Goal: Check status: Check status

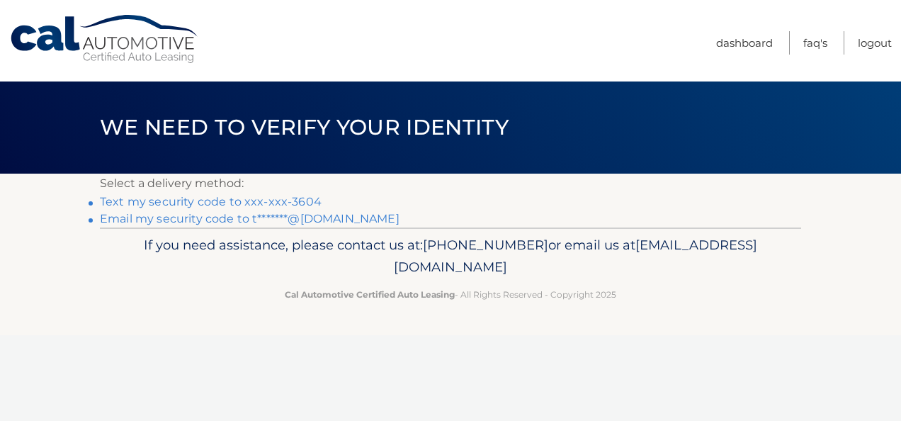
click at [337, 220] on link "Email my security code to t*******@gmail.com" at bounding box center [250, 218] width 300 height 13
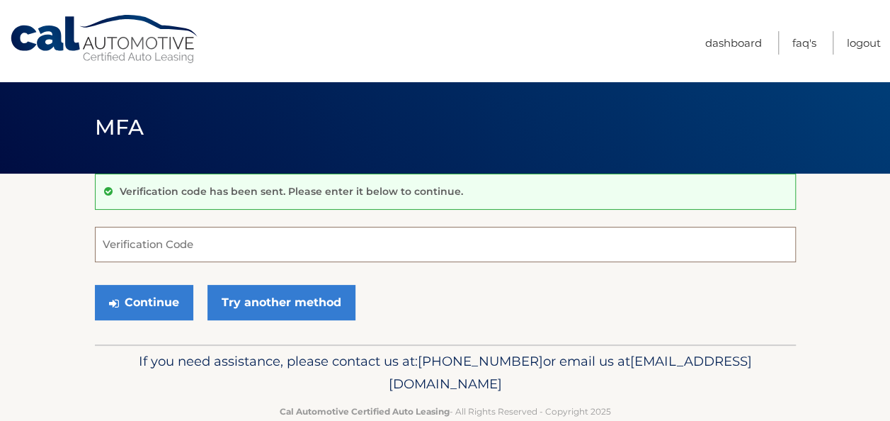
click at [113, 244] on input "Verification Code" at bounding box center [445, 244] width 701 height 35
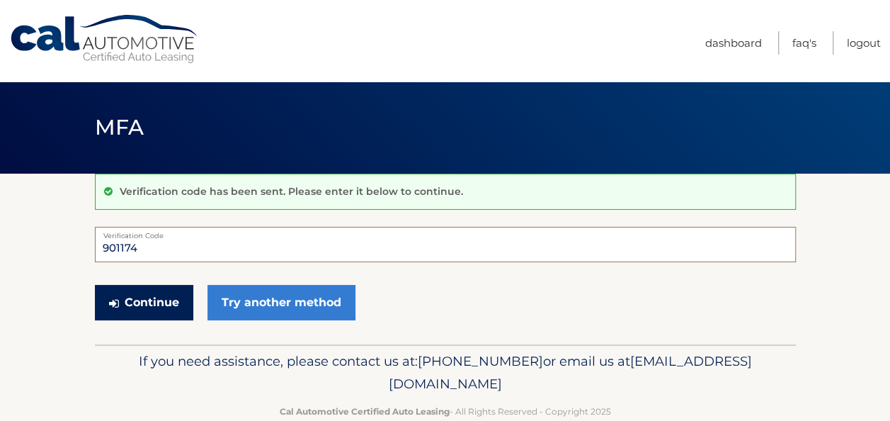
type input "901174"
click at [131, 299] on button "Continue" at bounding box center [144, 302] width 98 height 35
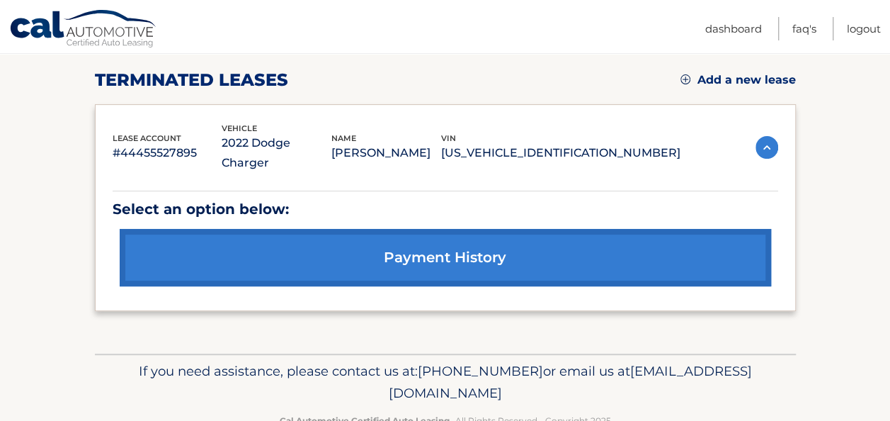
scroll to position [208, 0]
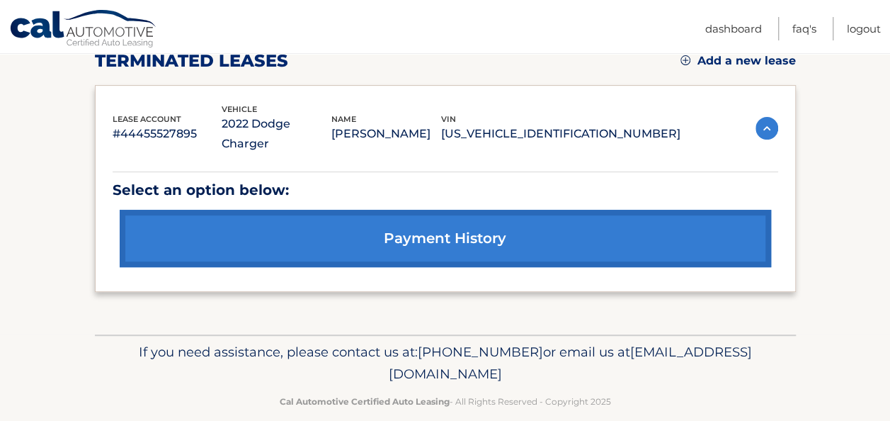
click at [457, 220] on link "payment history" at bounding box center [445, 238] width 651 height 57
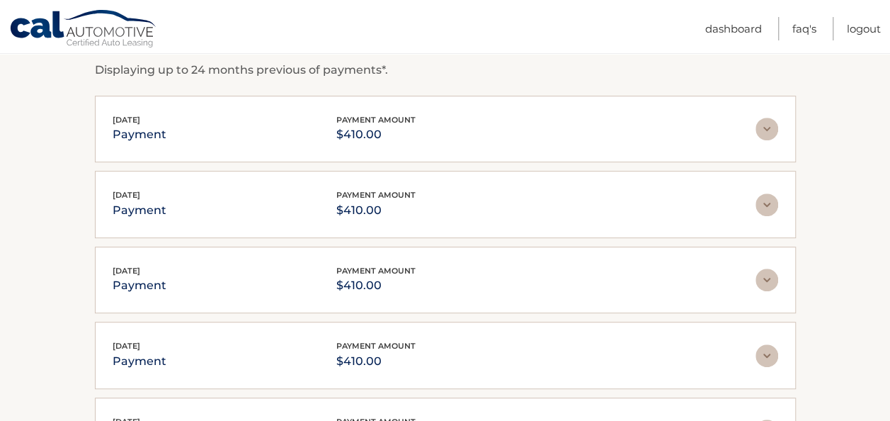
scroll to position [283, 0]
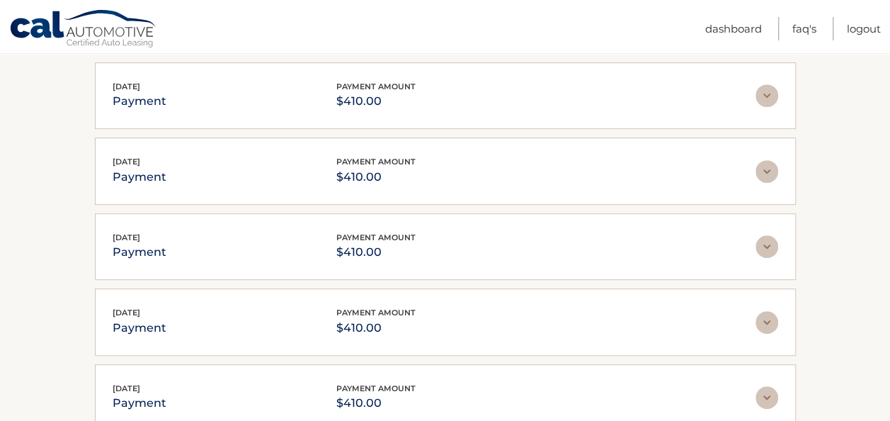
click at [766, 93] on img at bounding box center [767, 95] width 23 height 23
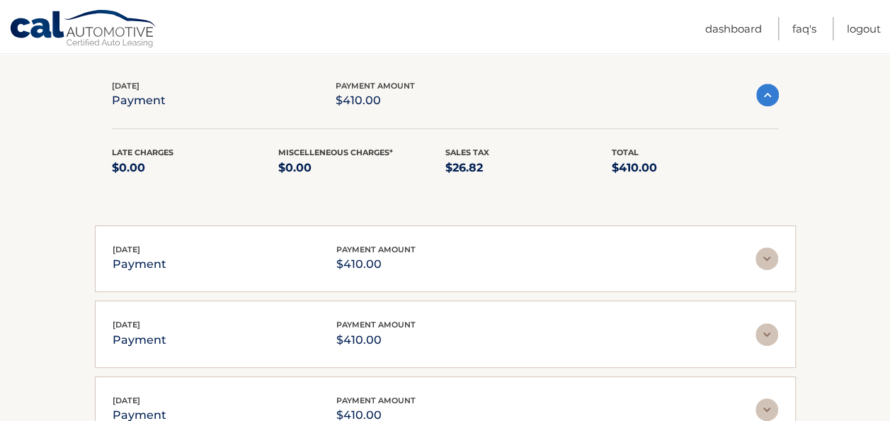
click at [765, 93] on img at bounding box center [767, 95] width 23 height 23
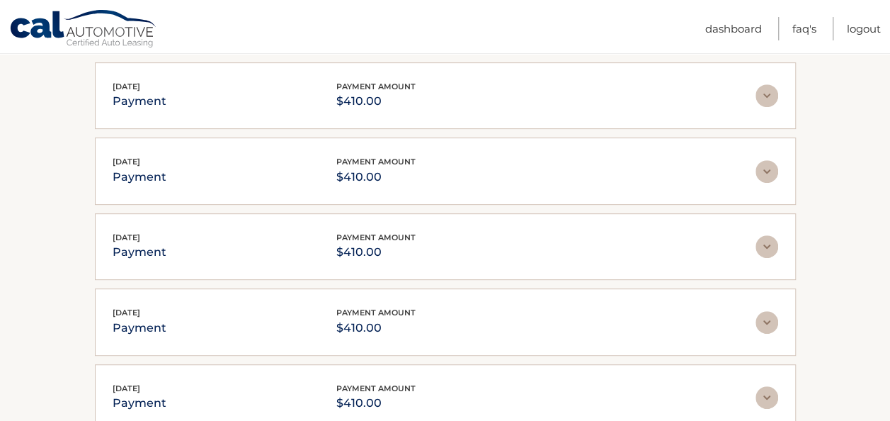
click at [763, 167] on img at bounding box center [767, 171] width 23 height 23
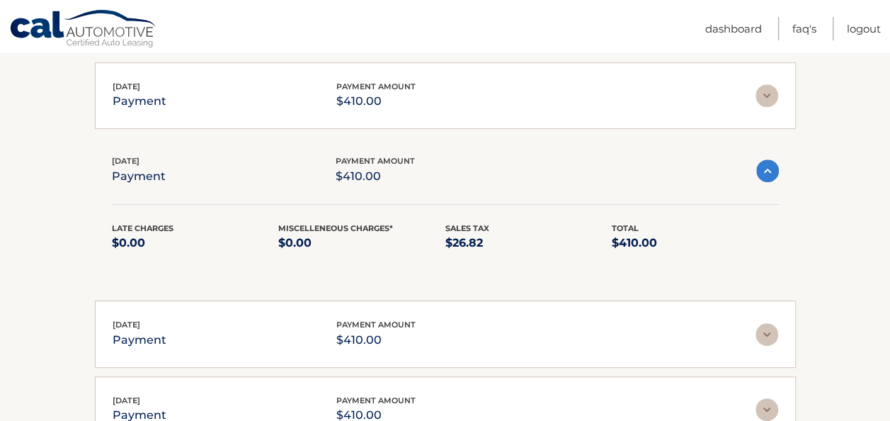
click at [763, 167] on img at bounding box center [767, 170] width 23 height 23
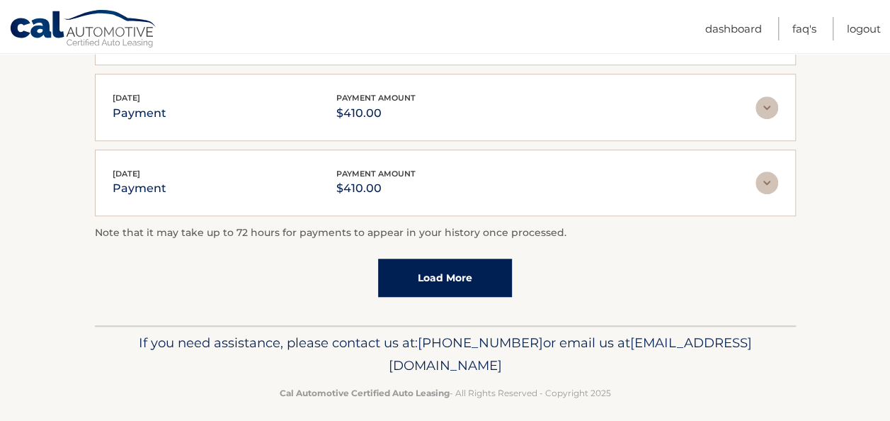
scroll to position [506, 0]
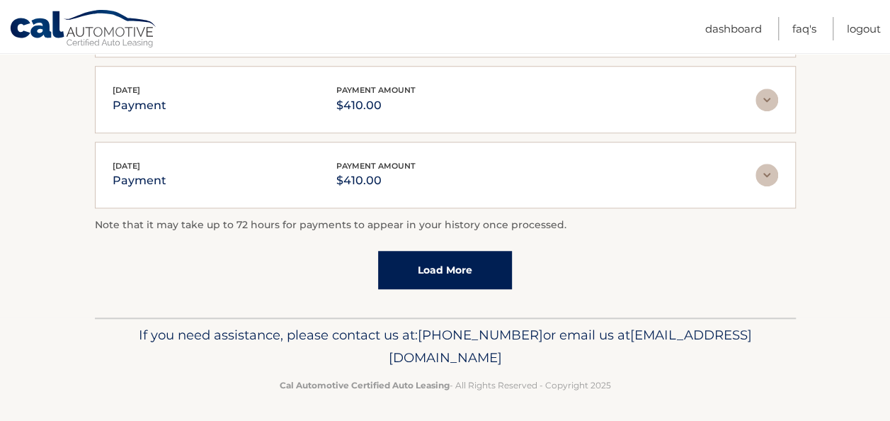
click at [769, 173] on img at bounding box center [767, 175] width 23 height 23
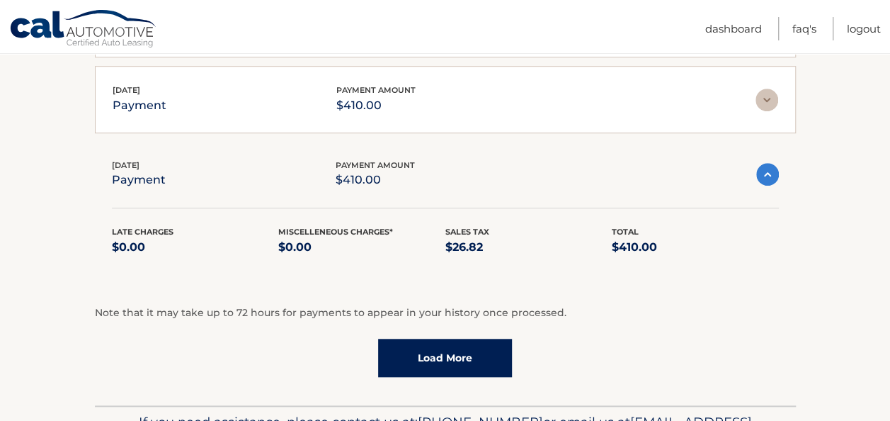
click at [769, 173] on img at bounding box center [767, 174] width 23 height 23
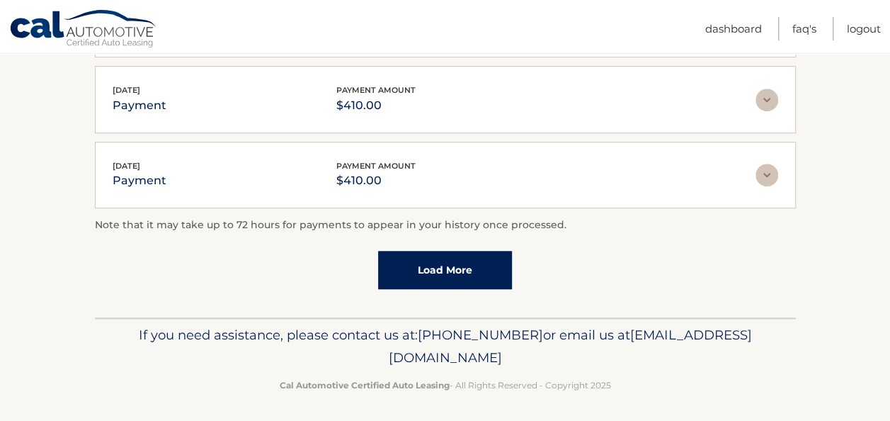
click at [440, 268] on link "Load More" at bounding box center [445, 270] width 134 height 38
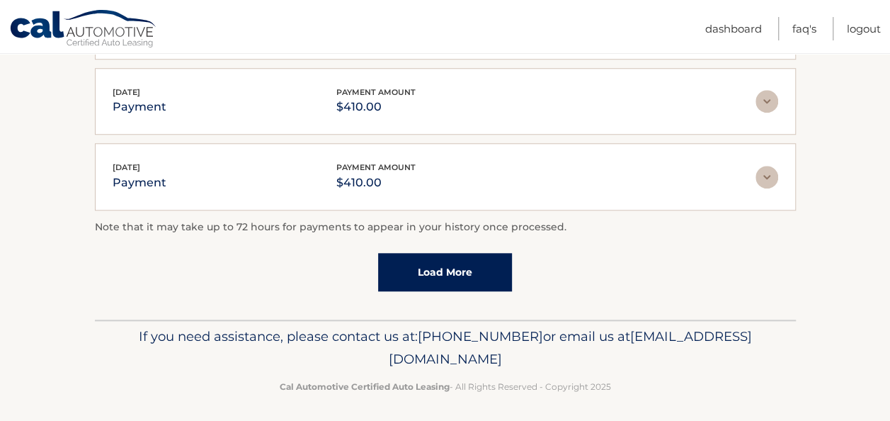
scroll to position [580, 0]
click at [460, 262] on link "Load More" at bounding box center [445, 271] width 134 height 38
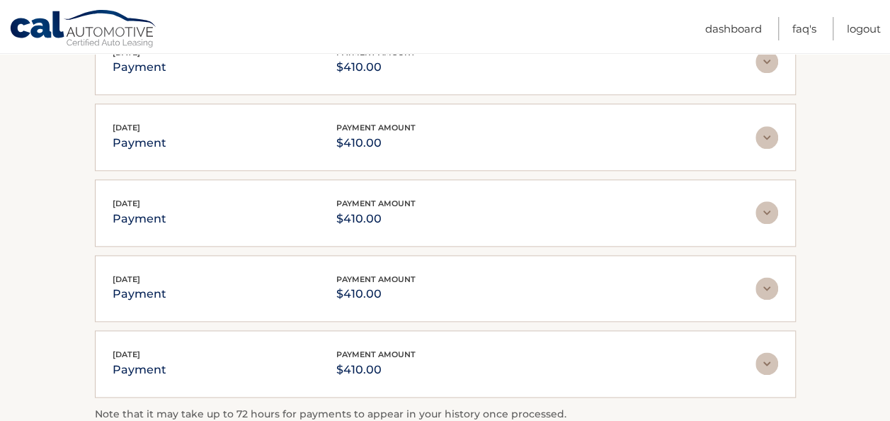
scroll to position [792, 0]
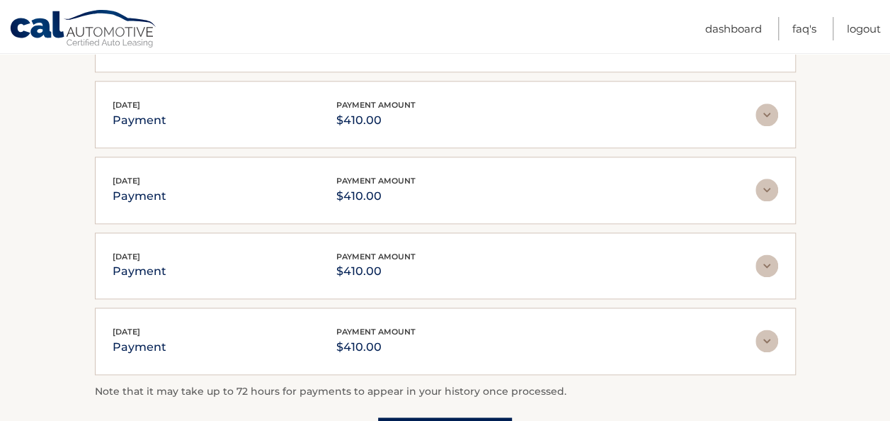
click at [768, 256] on img at bounding box center [767, 265] width 23 height 23
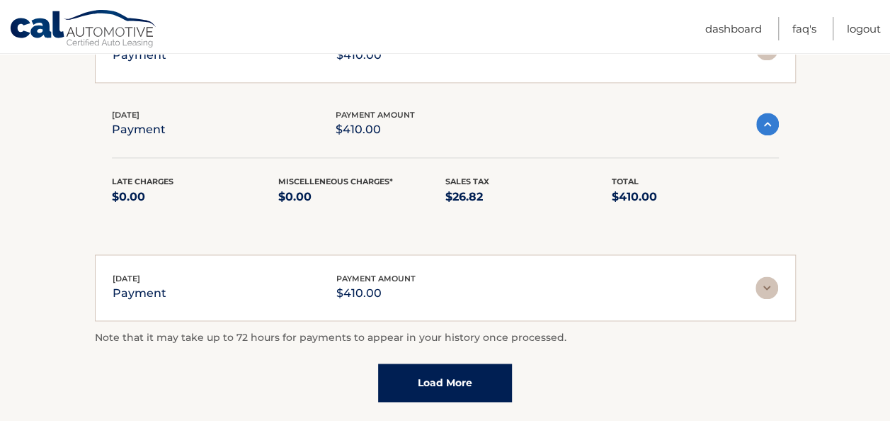
scroll to position [934, 0]
click at [454, 370] on link "Load More" at bounding box center [445, 382] width 134 height 38
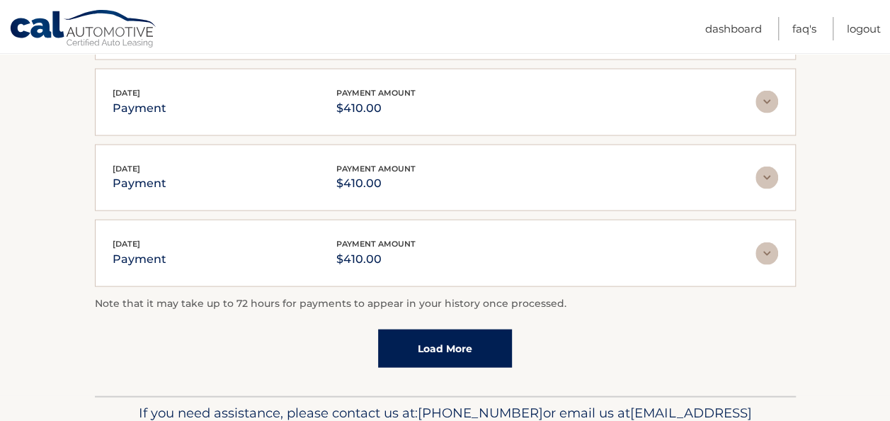
scroll to position [1413, 0]
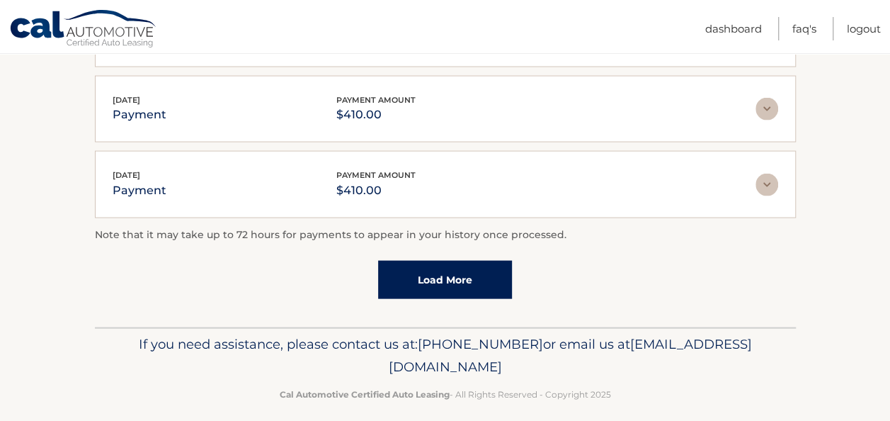
click at [456, 263] on link "Load More" at bounding box center [445, 280] width 134 height 38
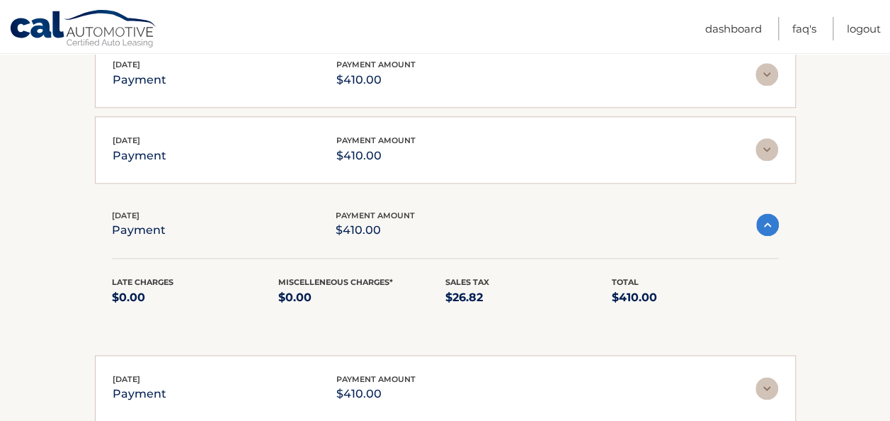
scroll to position [847, 0]
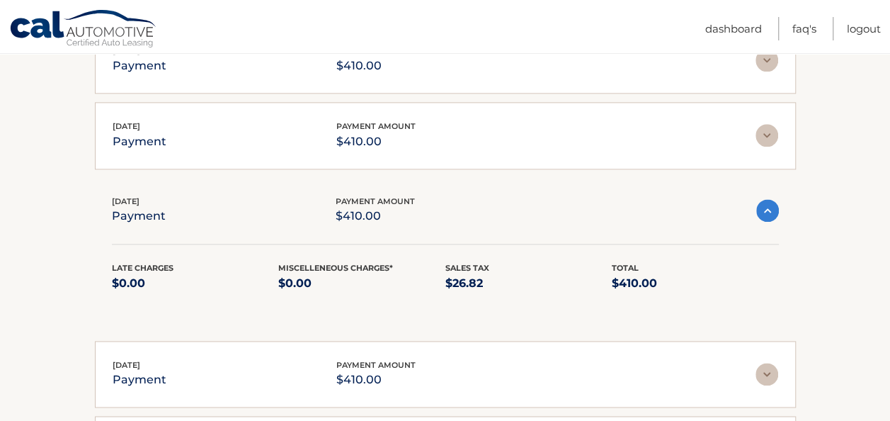
click at [766, 205] on img at bounding box center [767, 210] width 23 height 23
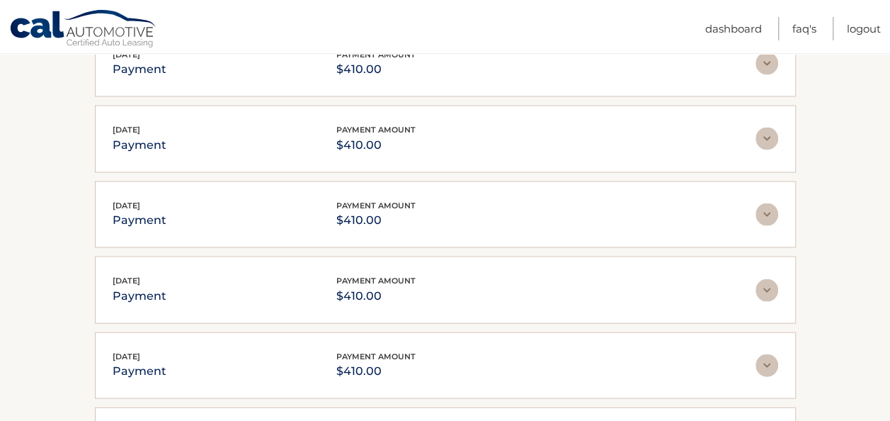
scroll to position [1275, 0]
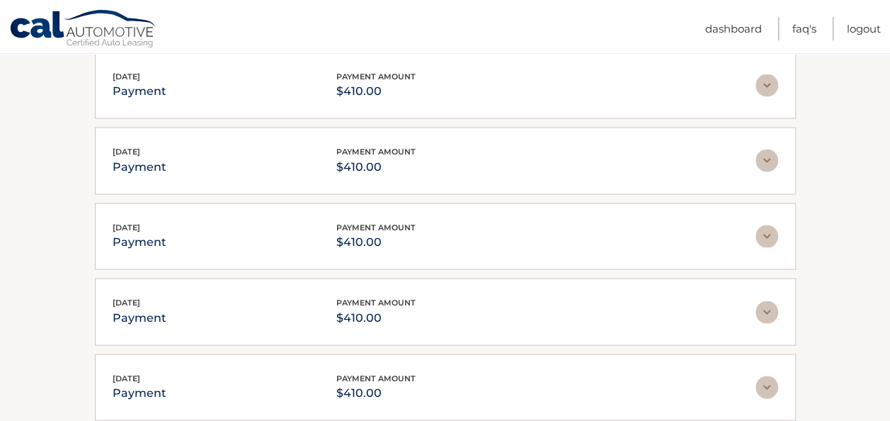
click at [768, 375] on img at bounding box center [767, 386] width 23 height 23
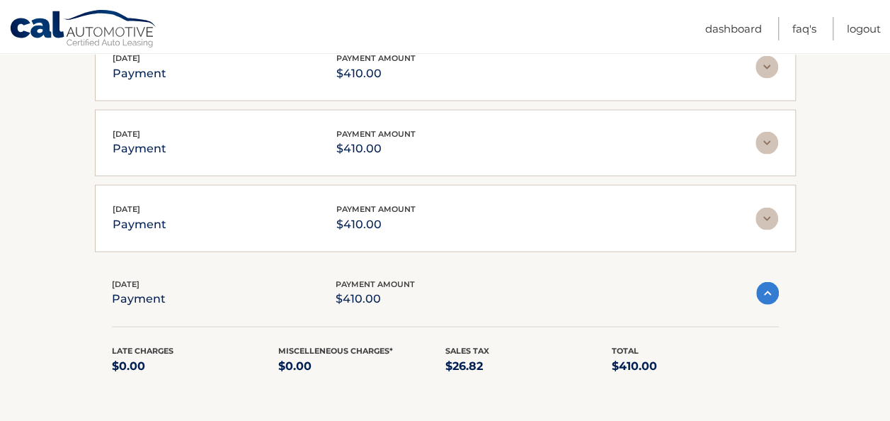
scroll to position [1345, 0]
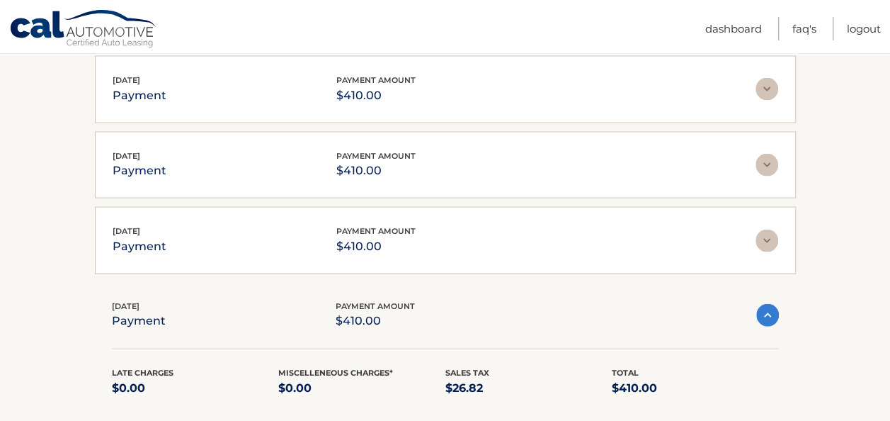
click at [766, 229] on img at bounding box center [767, 240] width 23 height 23
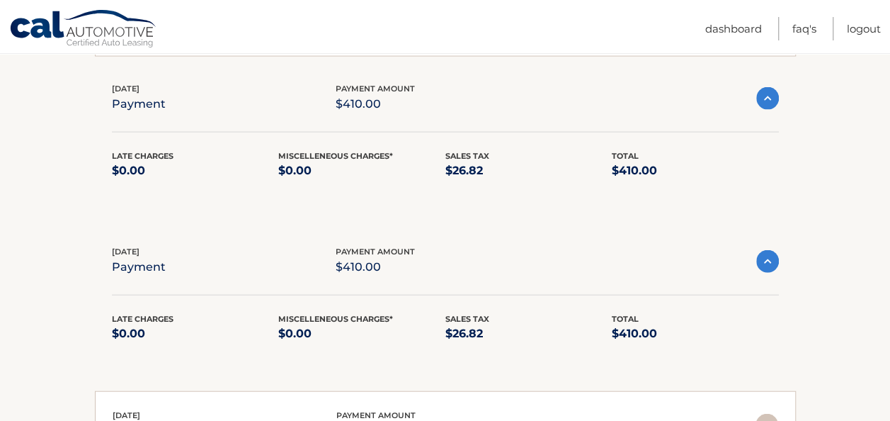
scroll to position [1416, 0]
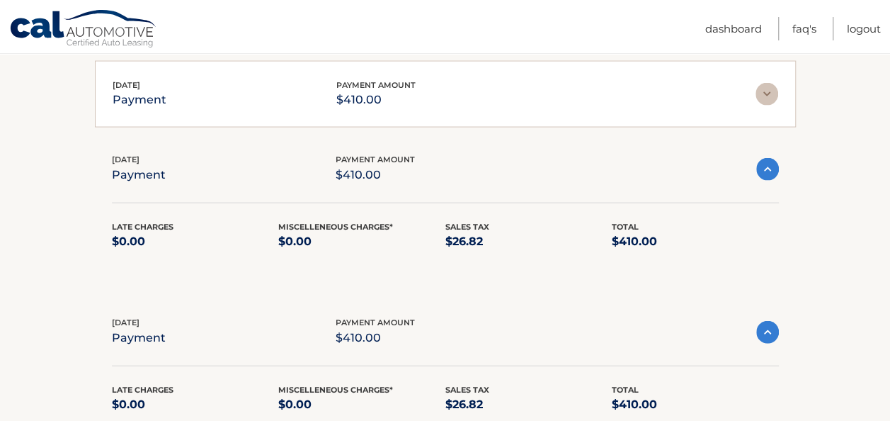
click at [769, 83] on img at bounding box center [767, 94] width 23 height 23
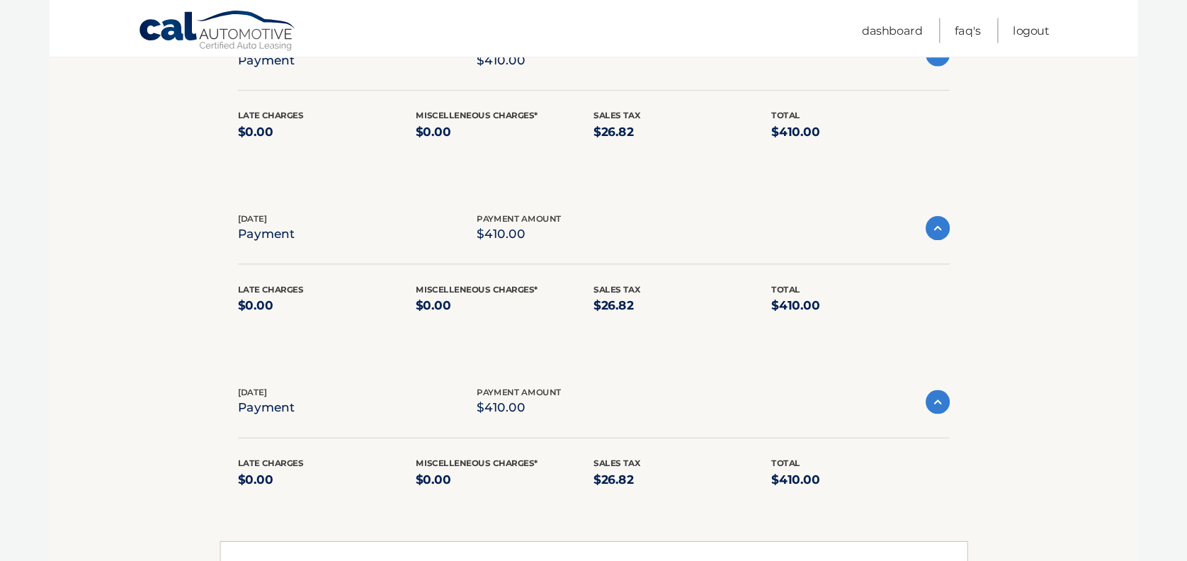
scroll to position [1459, 0]
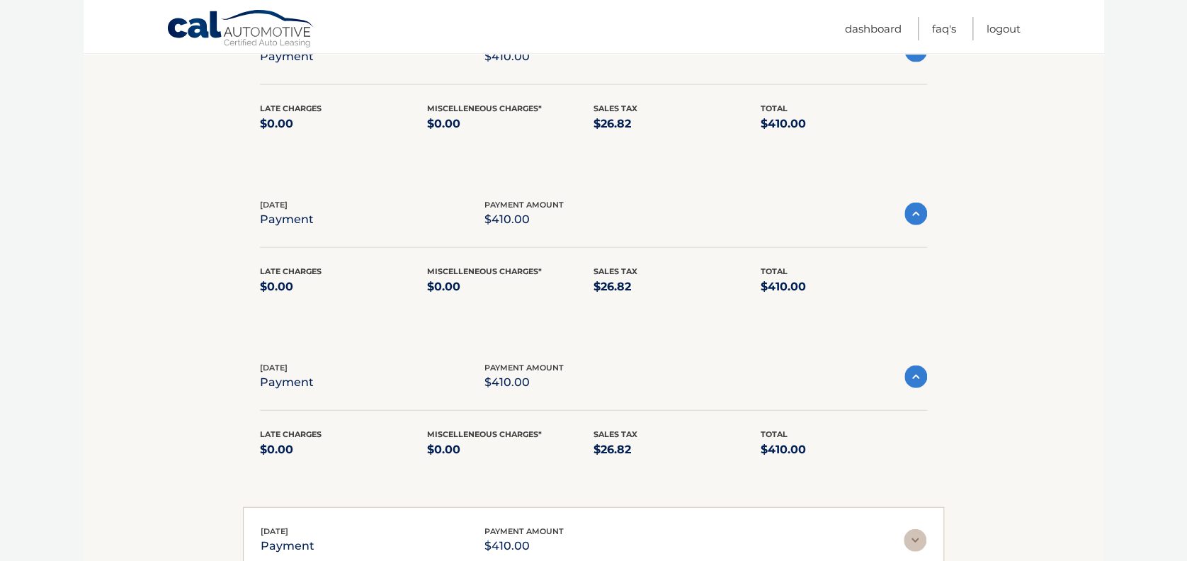
drag, startPoint x: 870, startPoint y: 182, endPoint x: 1043, endPoint y: 218, distance: 177.2
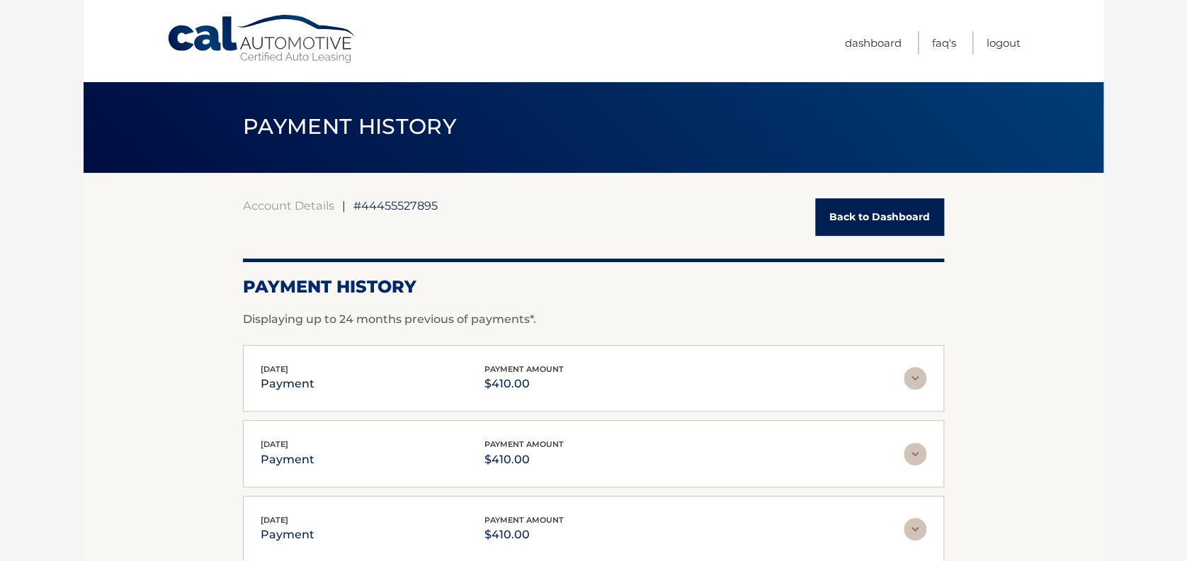
scroll to position [0, 0]
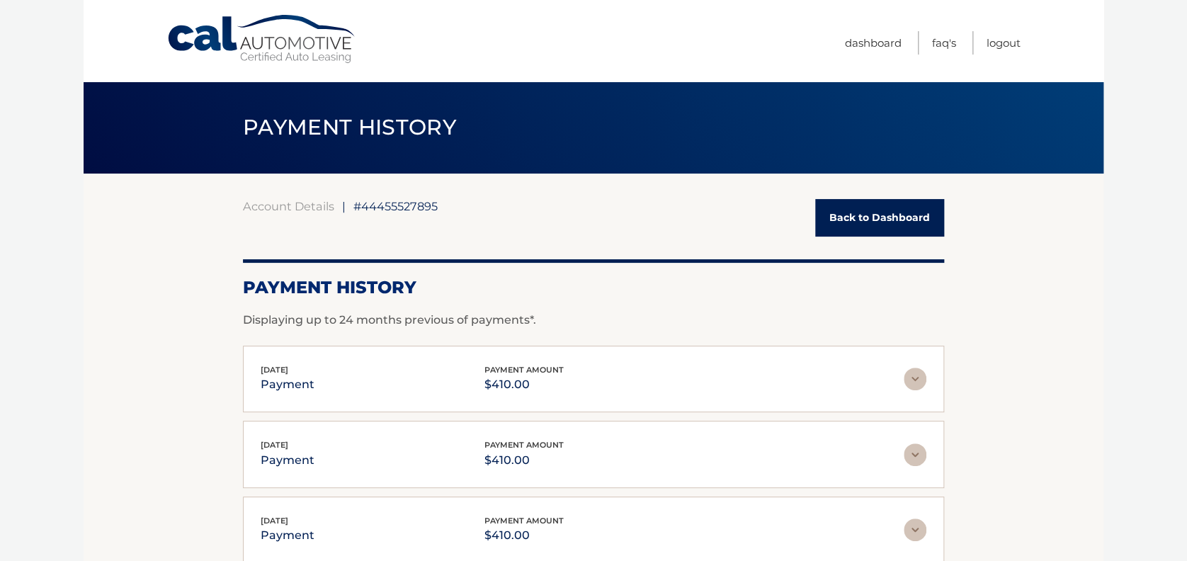
drag, startPoint x: 850, startPoint y: 224, endPoint x: 840, endPoint y: 224, distance: 10.6
click at [850, 224] on link "Back to Dashboard" at bounding box center [879, 218] width 129 height 38
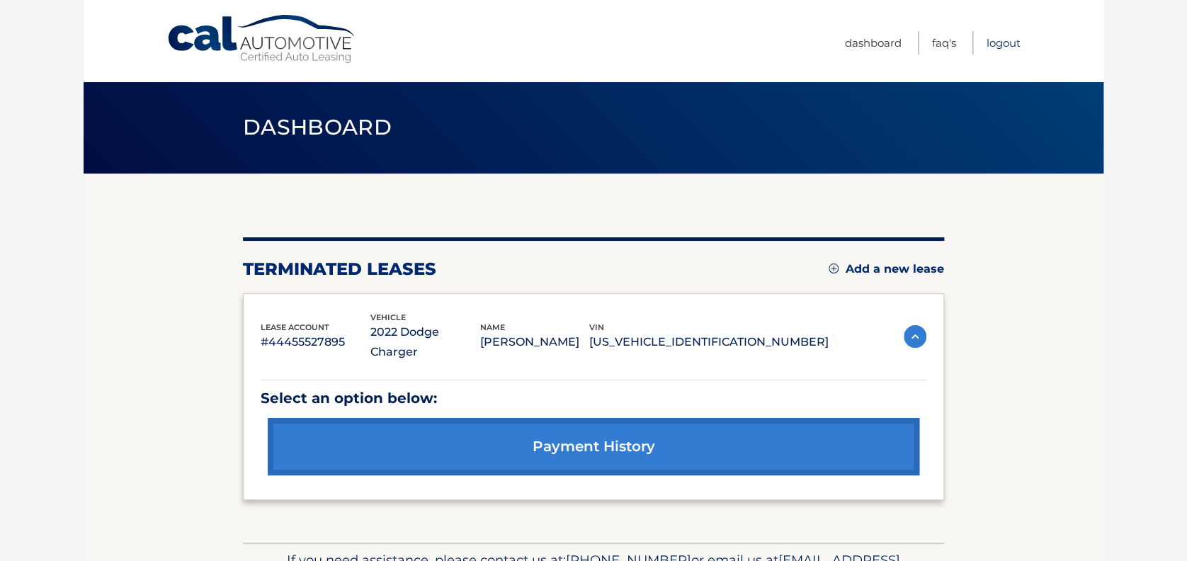
click at [1002, 47] on link "Logout" at bounding box center [1003, 42] width 34 height 23
